Goal: Information Seeking & Learning: Learn about a topic

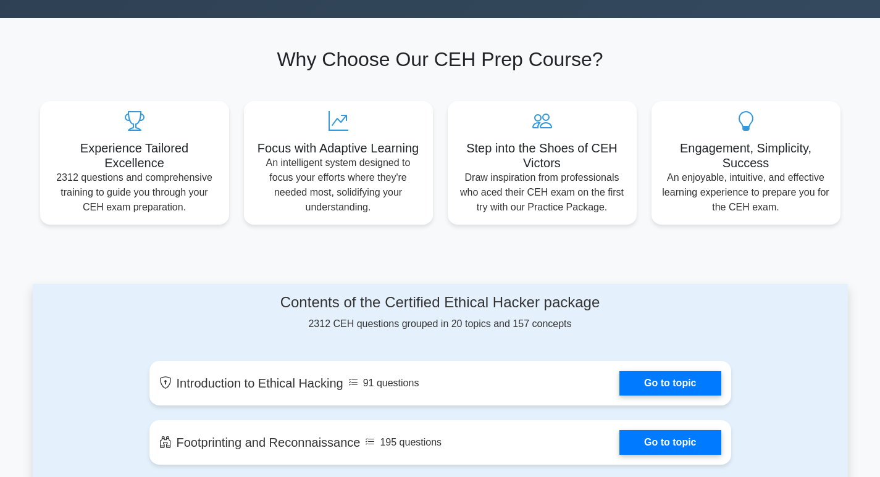
scroll to position [432, 0]
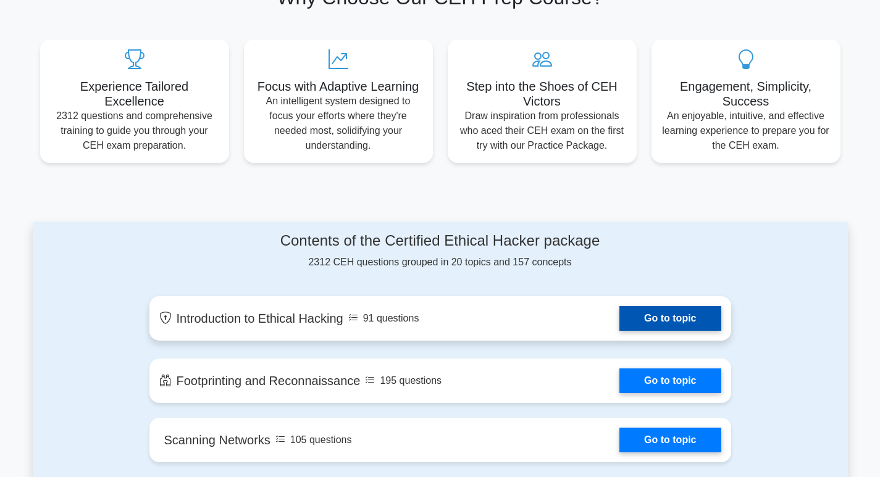
click at [664, 324] on link "Go to topic" at bounding box center [669, 318] width 101 height 25
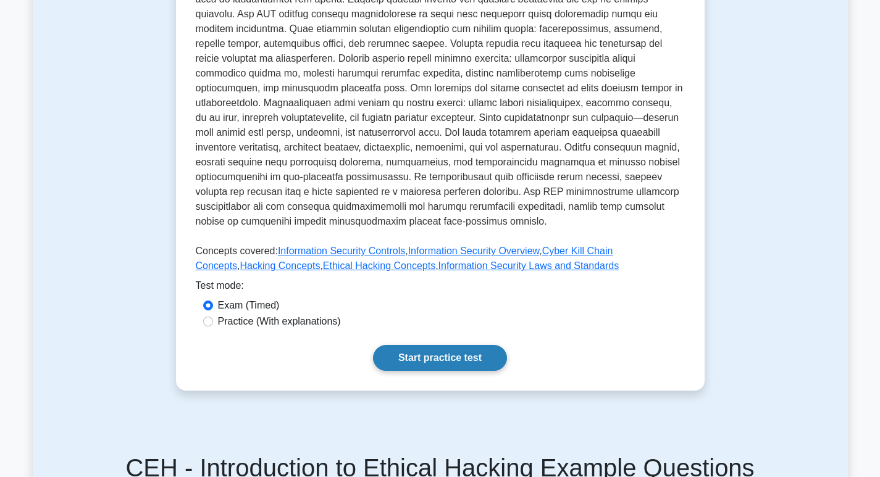
click at [477, 345] on link "Start practice test" at bounding box center [440, 358] width 134 height 26
click at [209, 317] on input "Practice (With explanations)" at bounding box center [208, 322] width 10 height 10
radio input "true"
click at [402, 345] on link "Start practice test" at bounding box center [440, 358] width 134 height 26
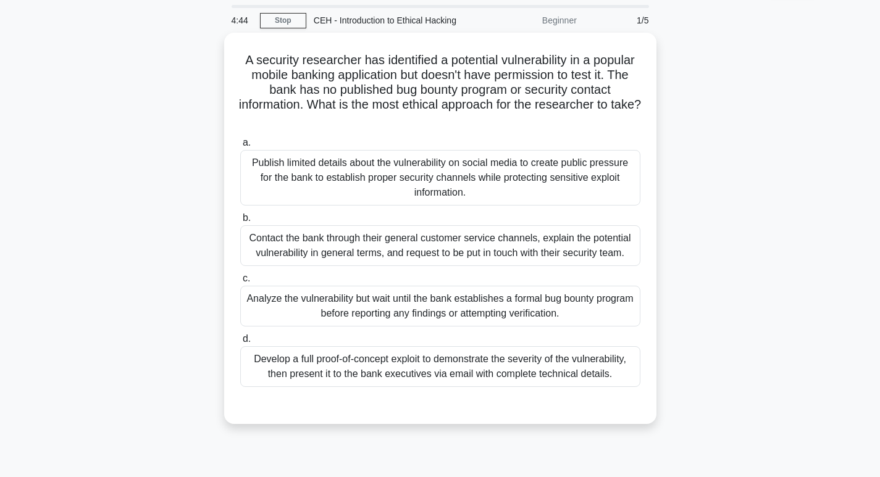
scroll to position [62, 0]
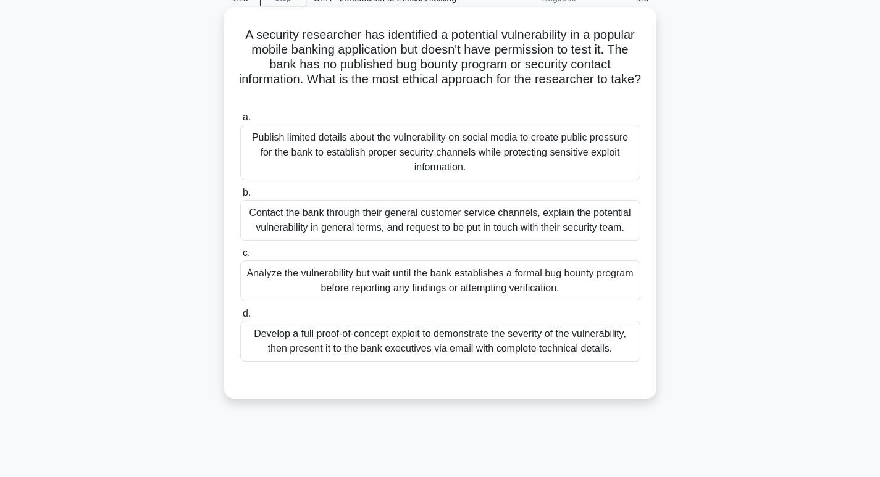
click at [343, 220] on div "Contact the bank through their general customer service channels, explain the p…" at bounding box center [440, 220] width 400 height 41
click at [240, 197] on input "b. Contact the bank through their general customer service channels, explain th…" at bounding box center [240, 193] width 0 height 8
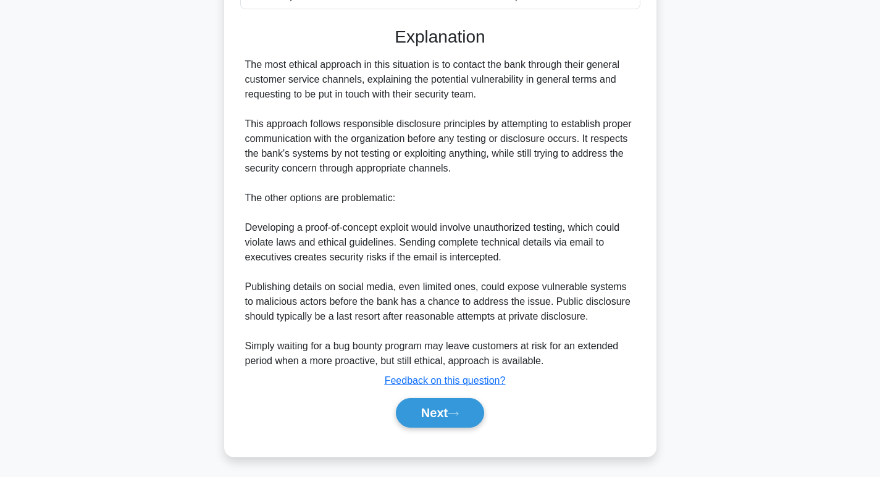
scroll to position [433, 0]
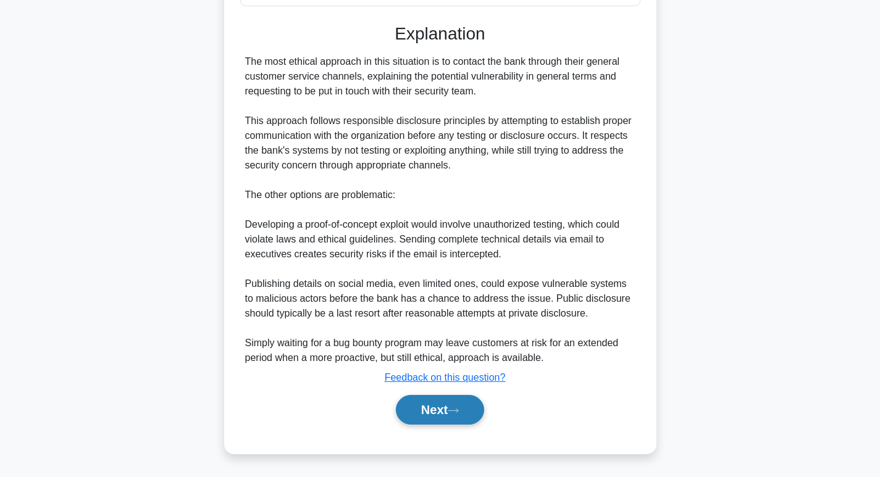
click at [445, 406] on button "Next" at bounding box center [440, 410] width 88 height 30
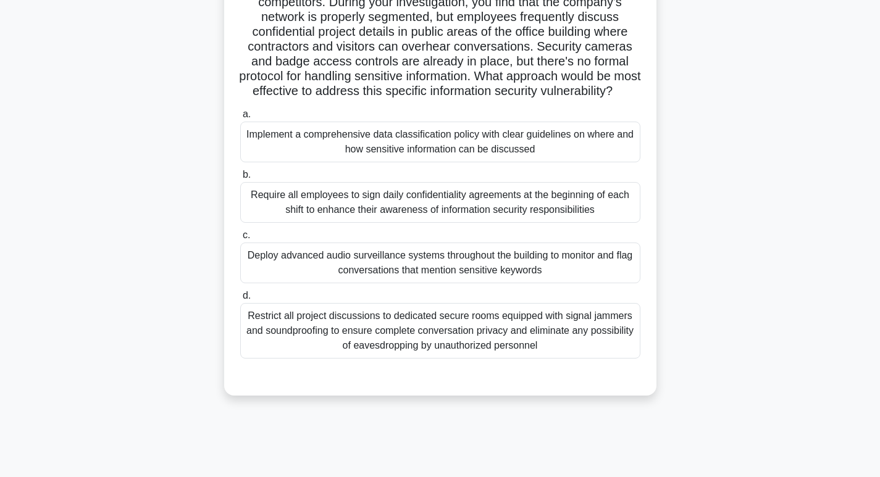
scroll to position [128, 0]
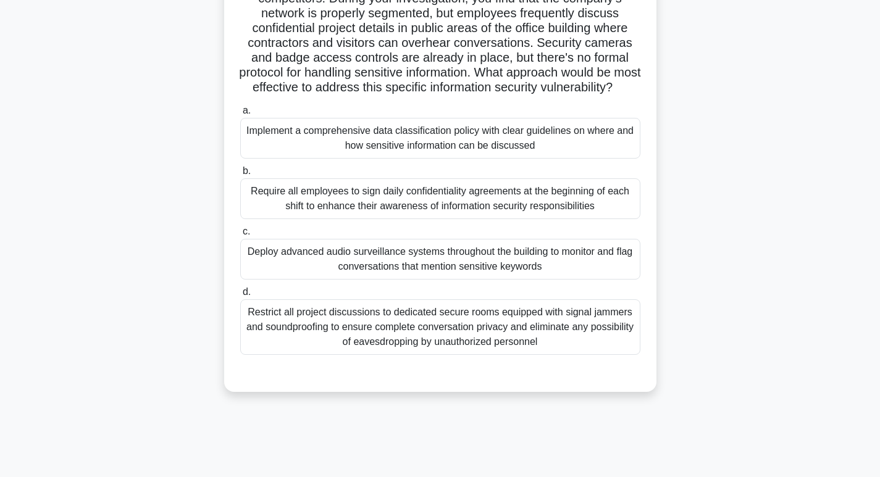
click at [506, 341] on div "Restrict all project discussions to dedicated secure rooms equipped with signal…" at bounding box center [440, 327] width 400 height 56
click at [240, 296] on input "d. Restrict all project discussions to dedicated secure rooms equipped with sig…" at bounding box center [240, 292] width 0 height 8
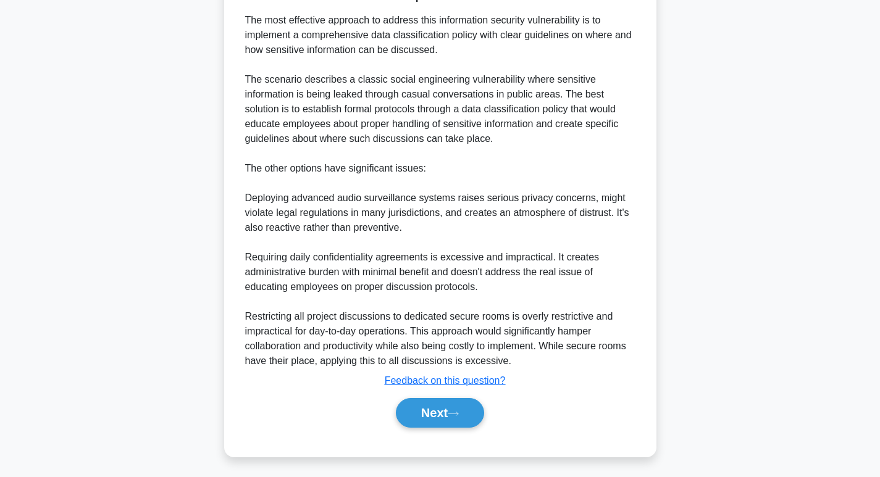
scroll to position [538, 0]
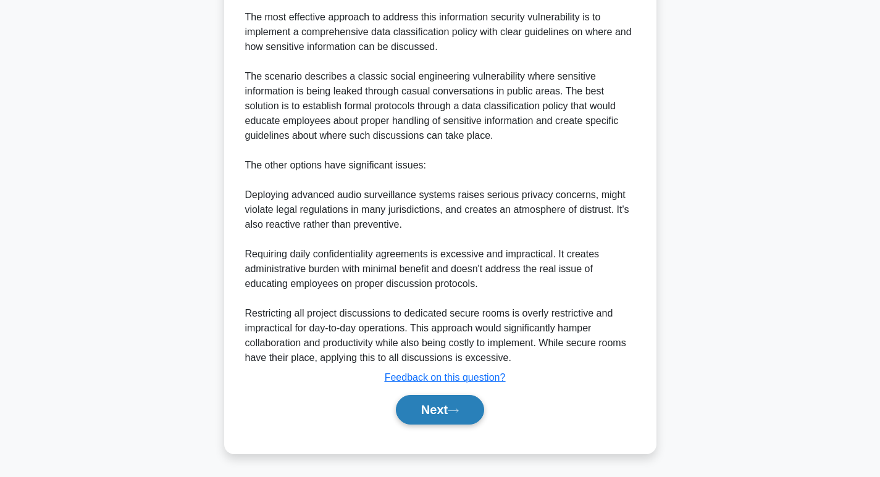
click at [419, 405] on button "Next" at bounding box center [440, 410] width 88 height 30
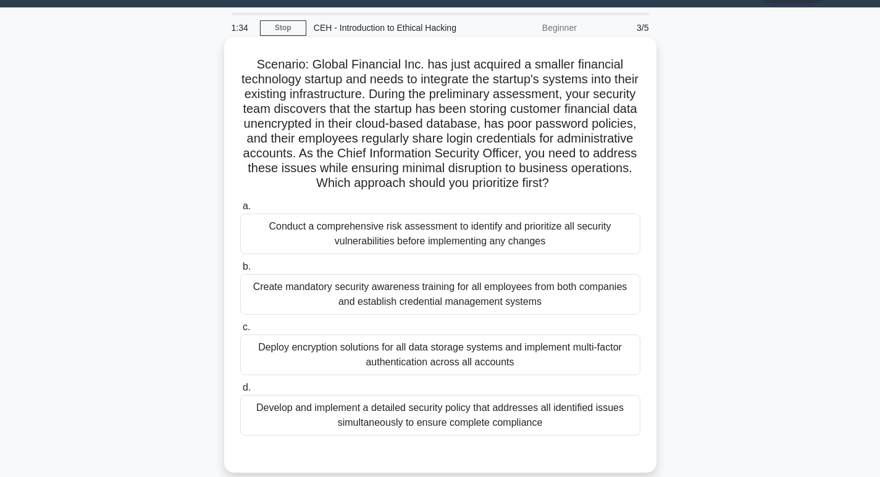
scroll to position [0, 0]
